Goal: Navigation & Orientation: Understand site structure

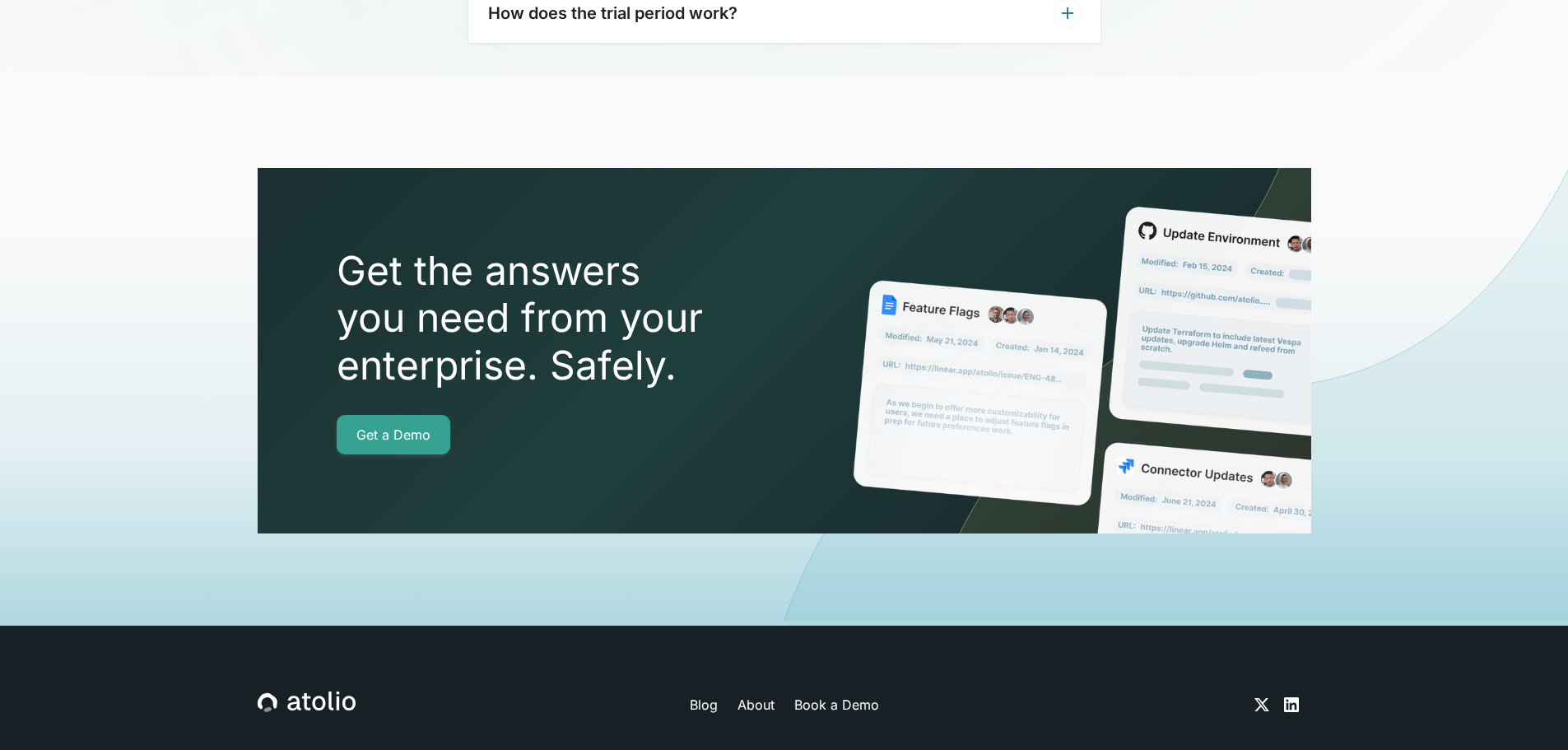
scroll to position [5801, 0]
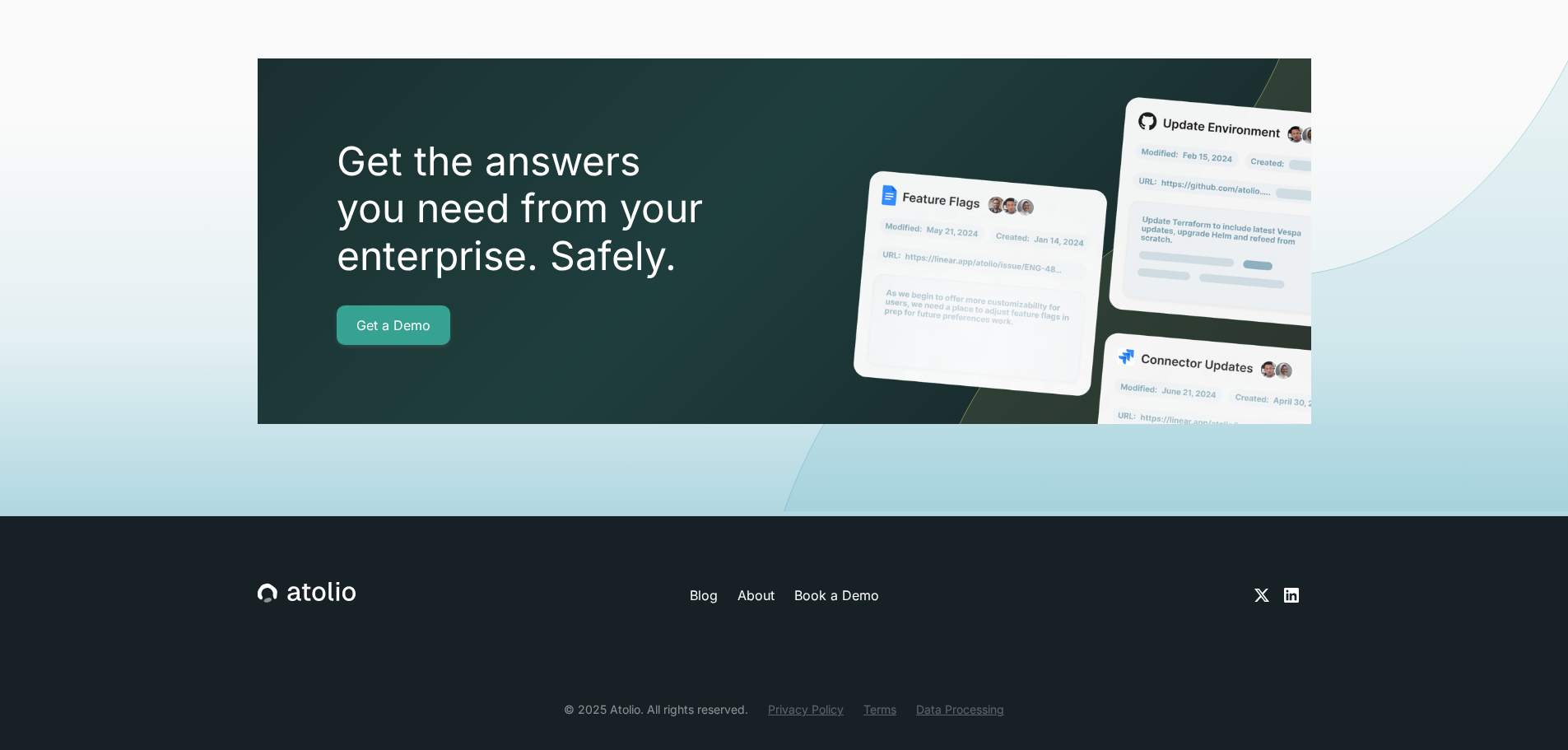
click at [755, 585] on link "About" at bounding box center [756, 595] width 37 height 20
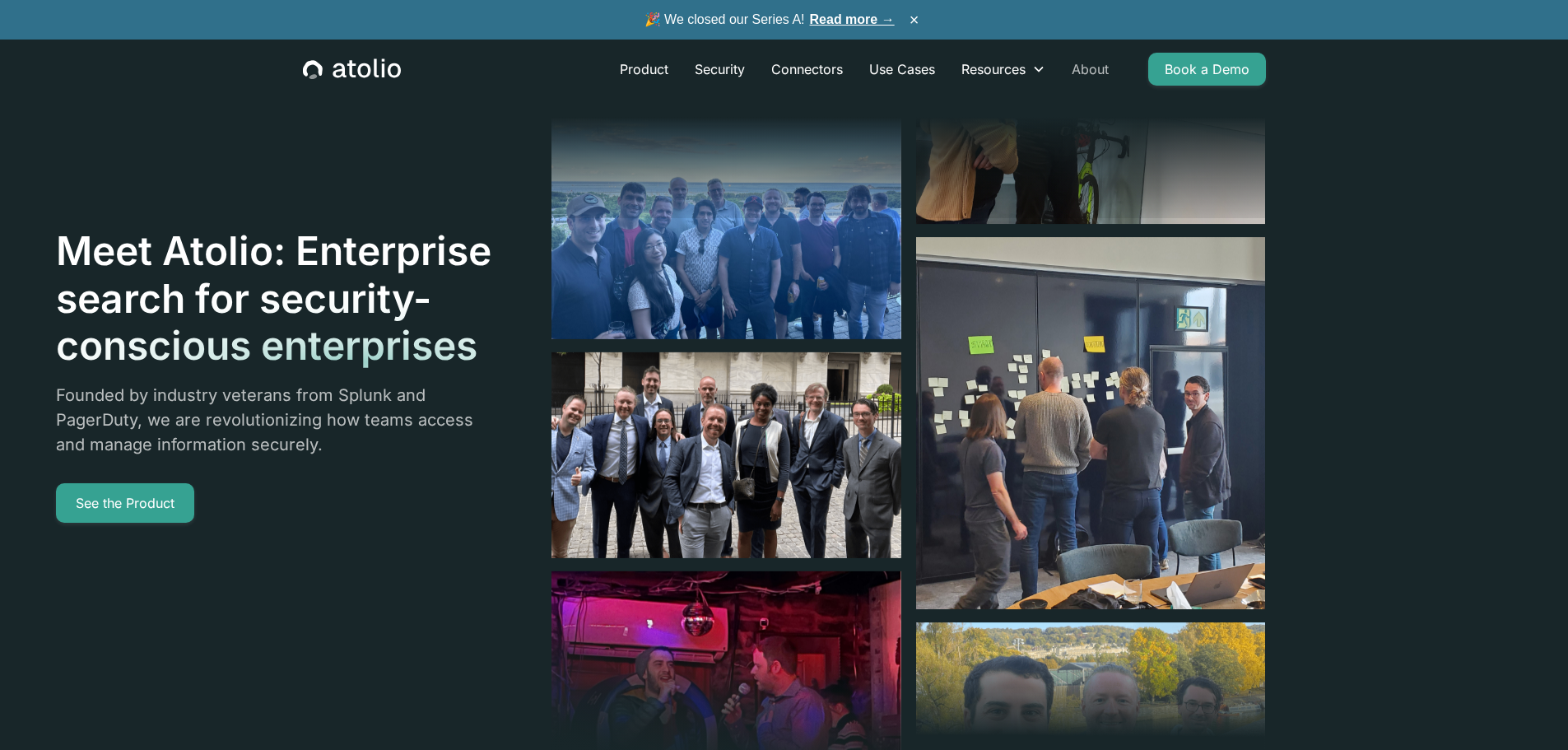
click at [1089, 62] on link "About" at bounding box center [1090, 69] width 63 height 33
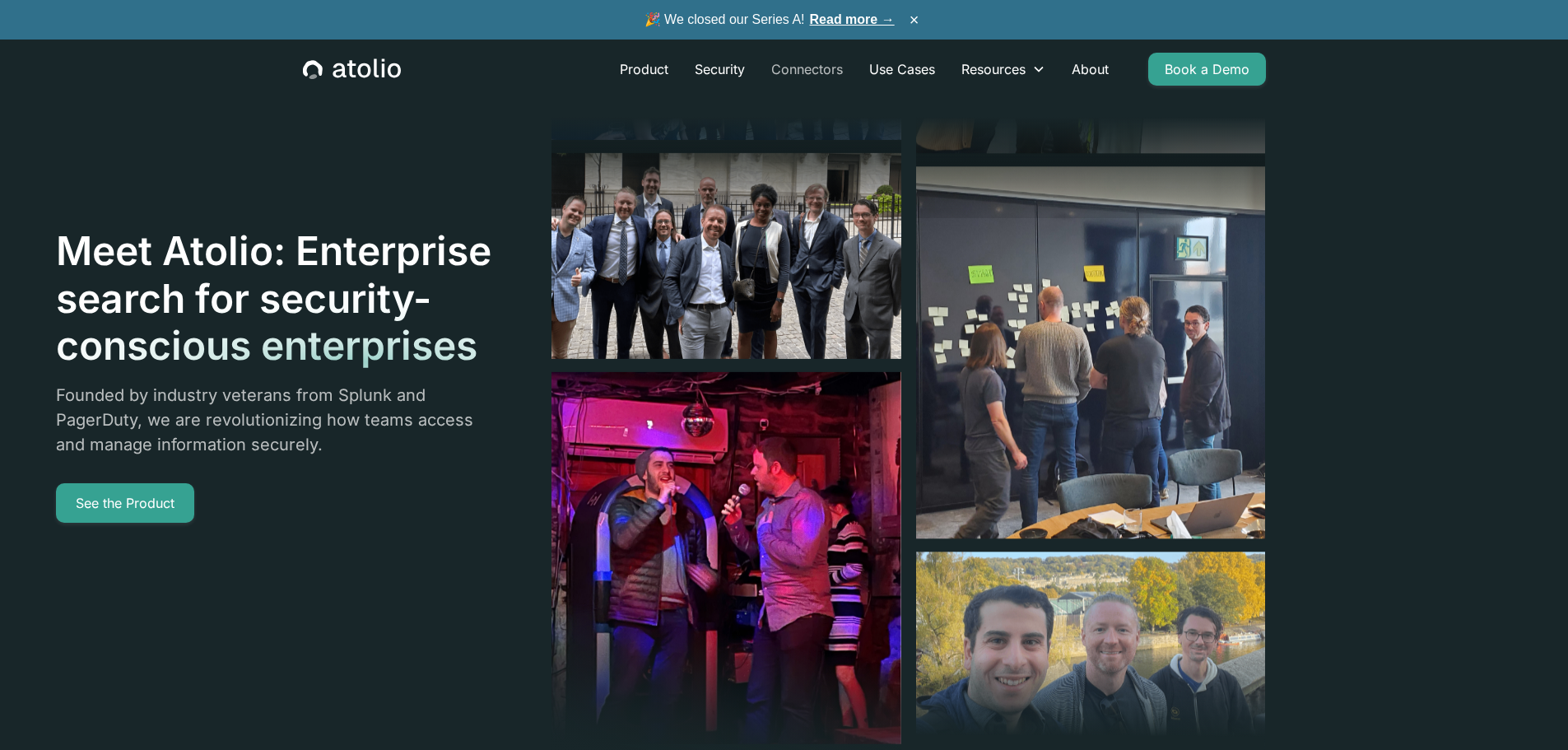
click at [808, 67] on link "Connectors" at bounding box center [807, 69] width 98 height 33
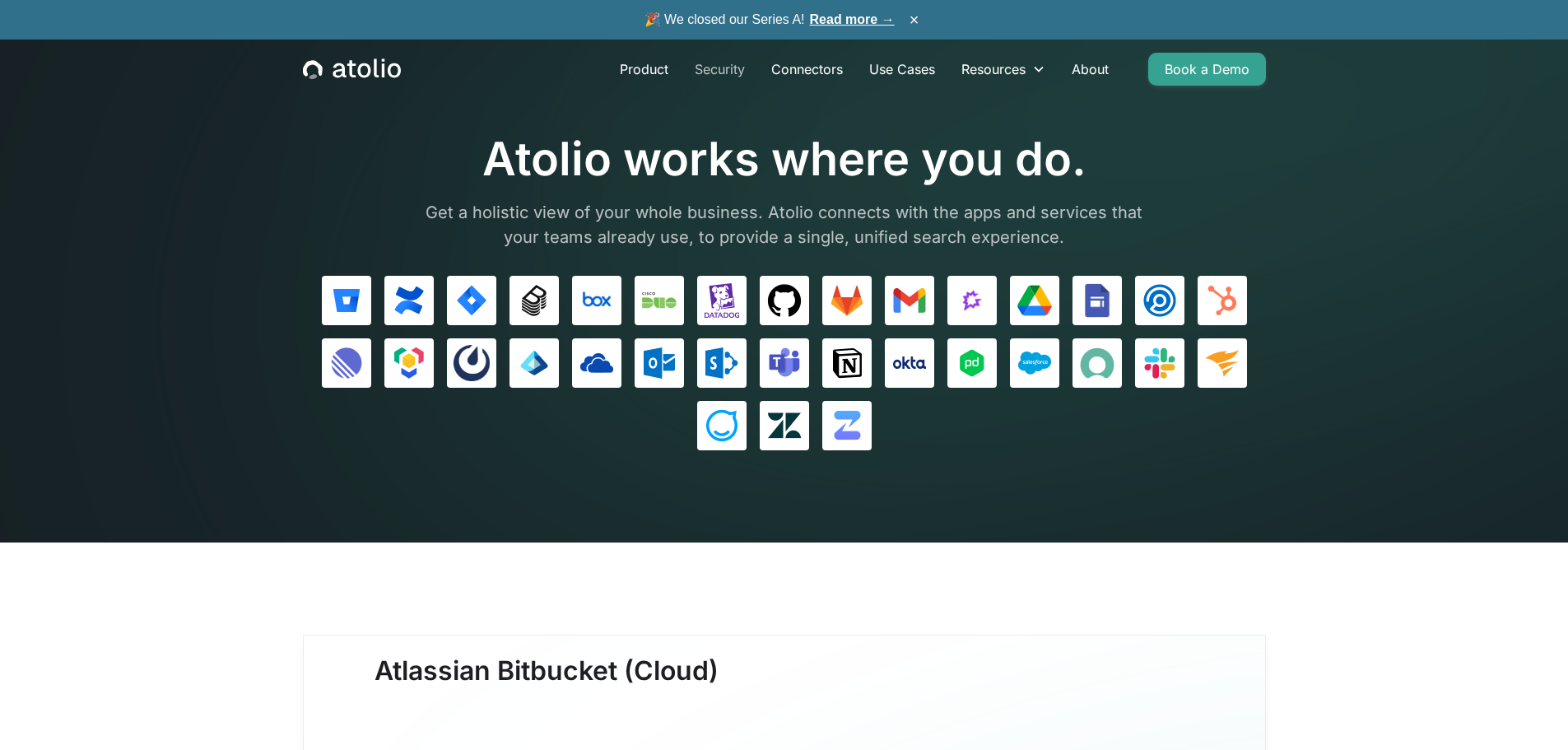
click at [709, 64] on link "Security" at bounding box center [719, 69] width 76 height 33
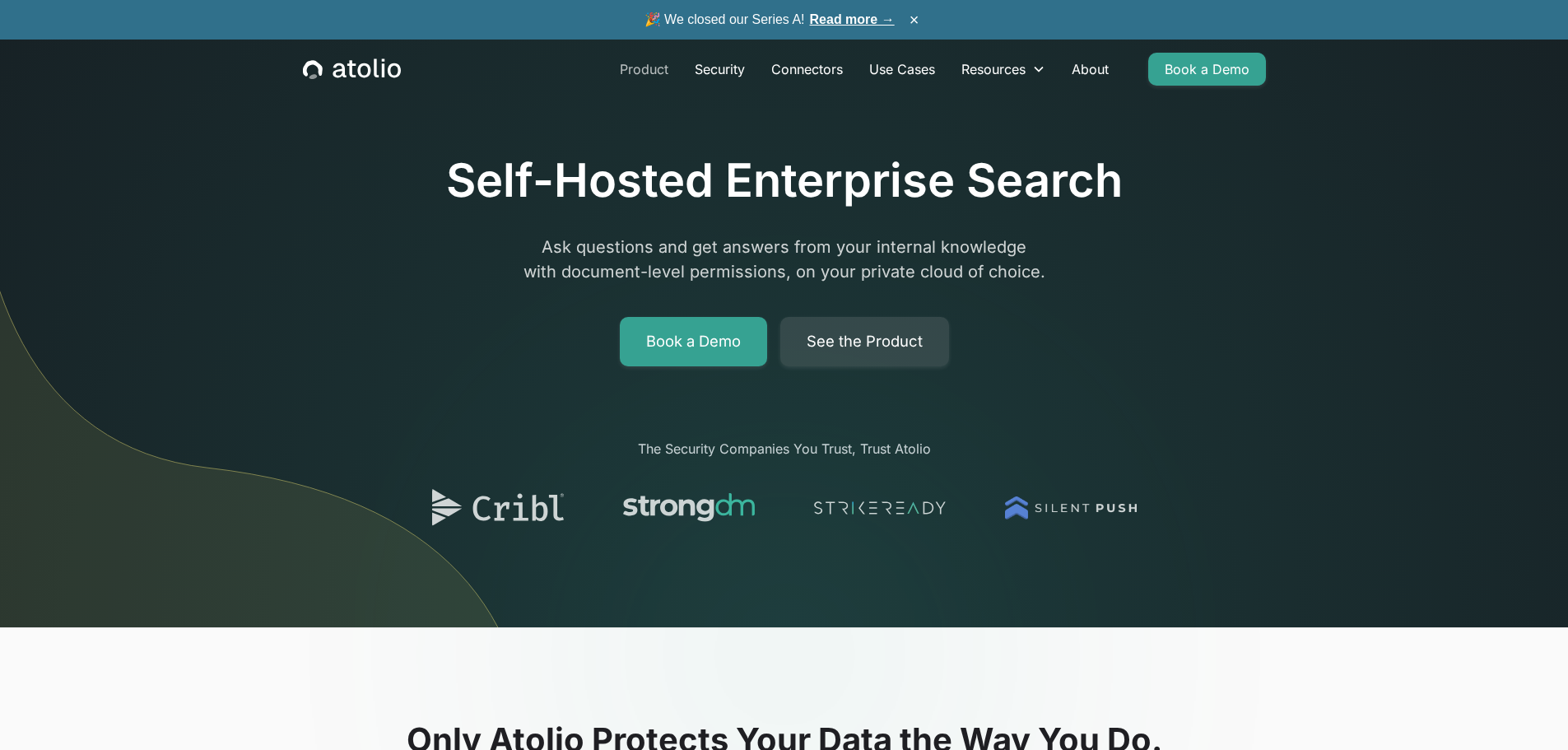
click at [634, 64] on link "Product" at bounding box center [644, 69] width 75 height 33
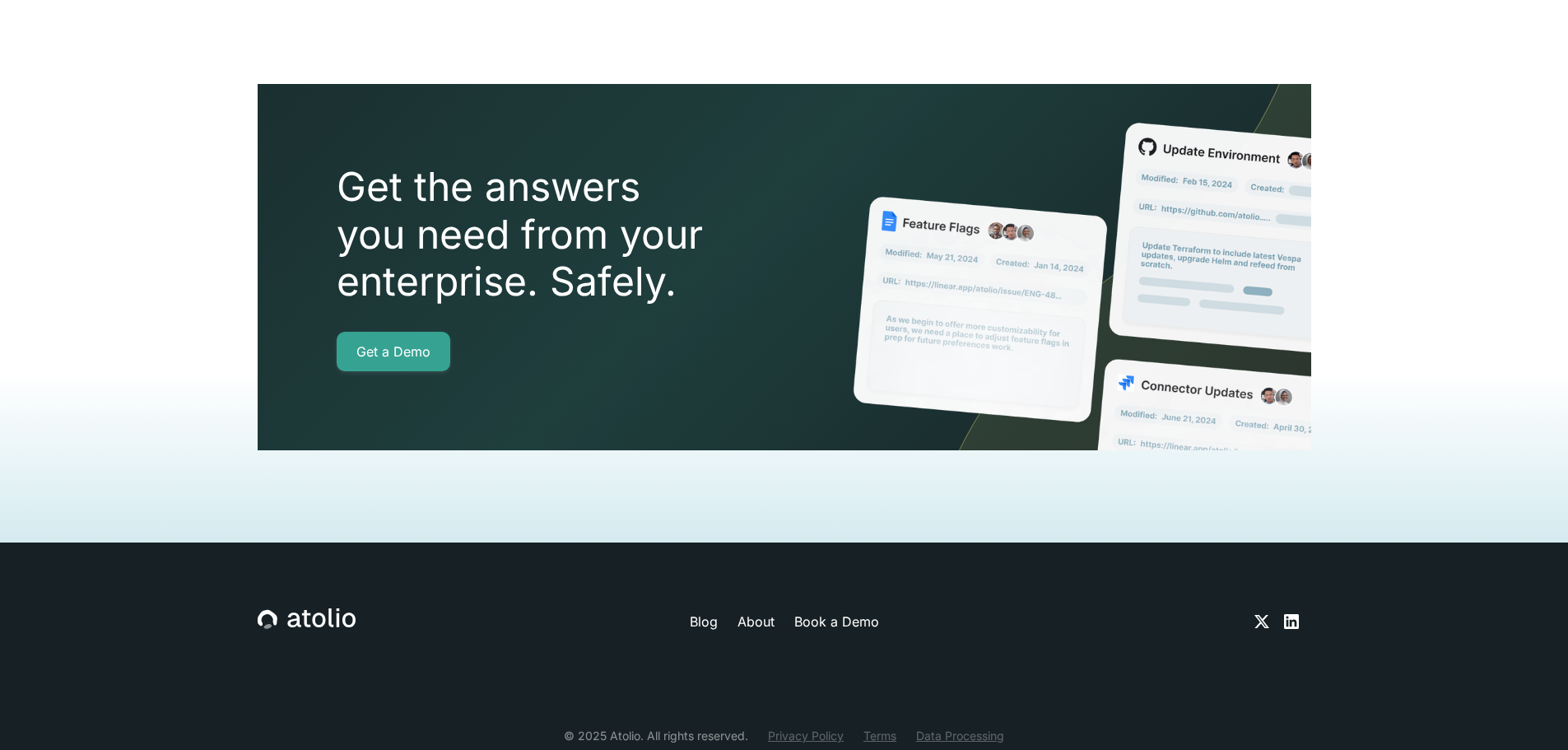
scroll to position [3674, 0]
